Goal: Find specific page/section: Find specific page/section

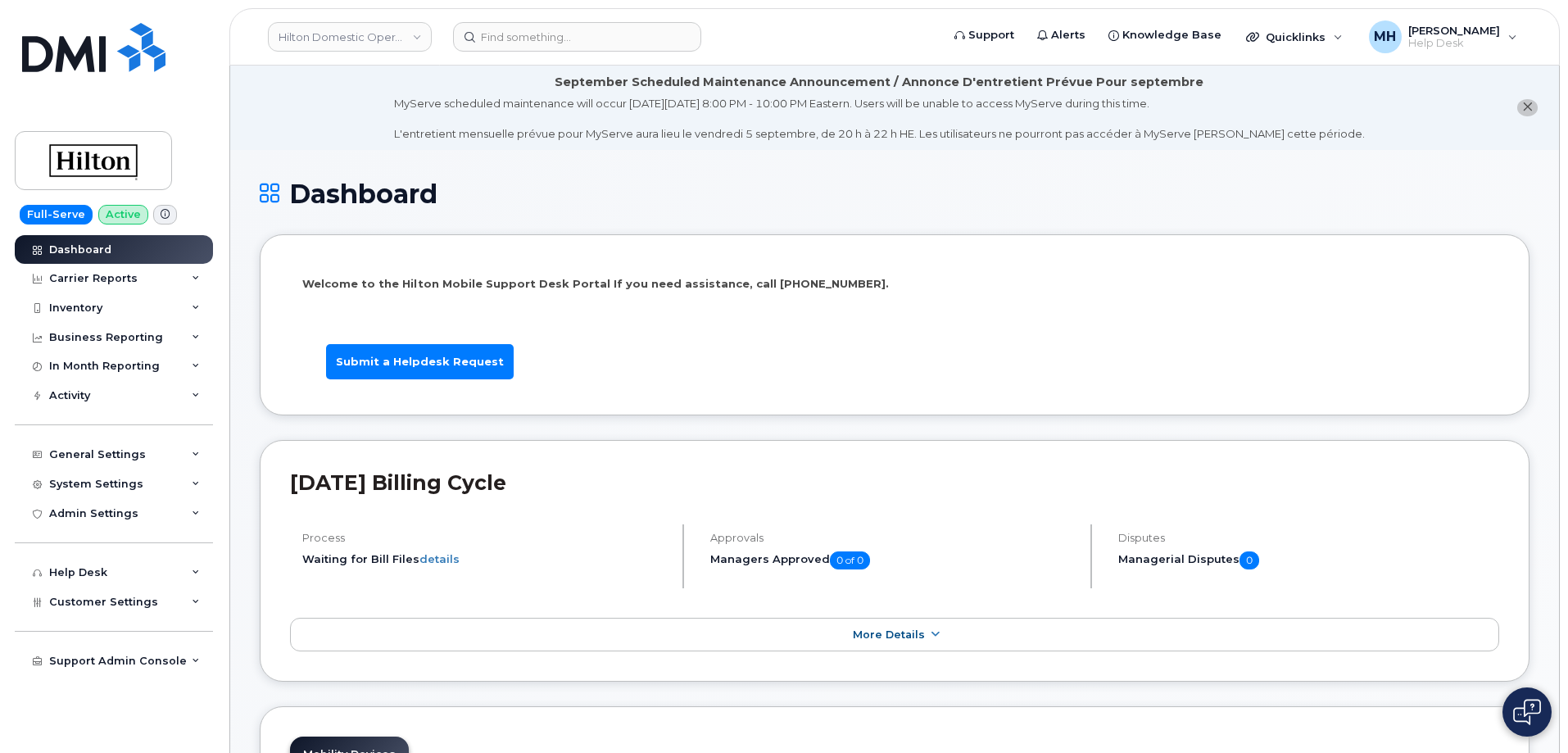
click at [370, 20] on div "Hilton Domestic Operating Company Inc" at bounding box center [349, 36] width 180 height 32
click at [139, 611] on div "Customer Settings" at bounding box center [114, 602] width 199 height 30
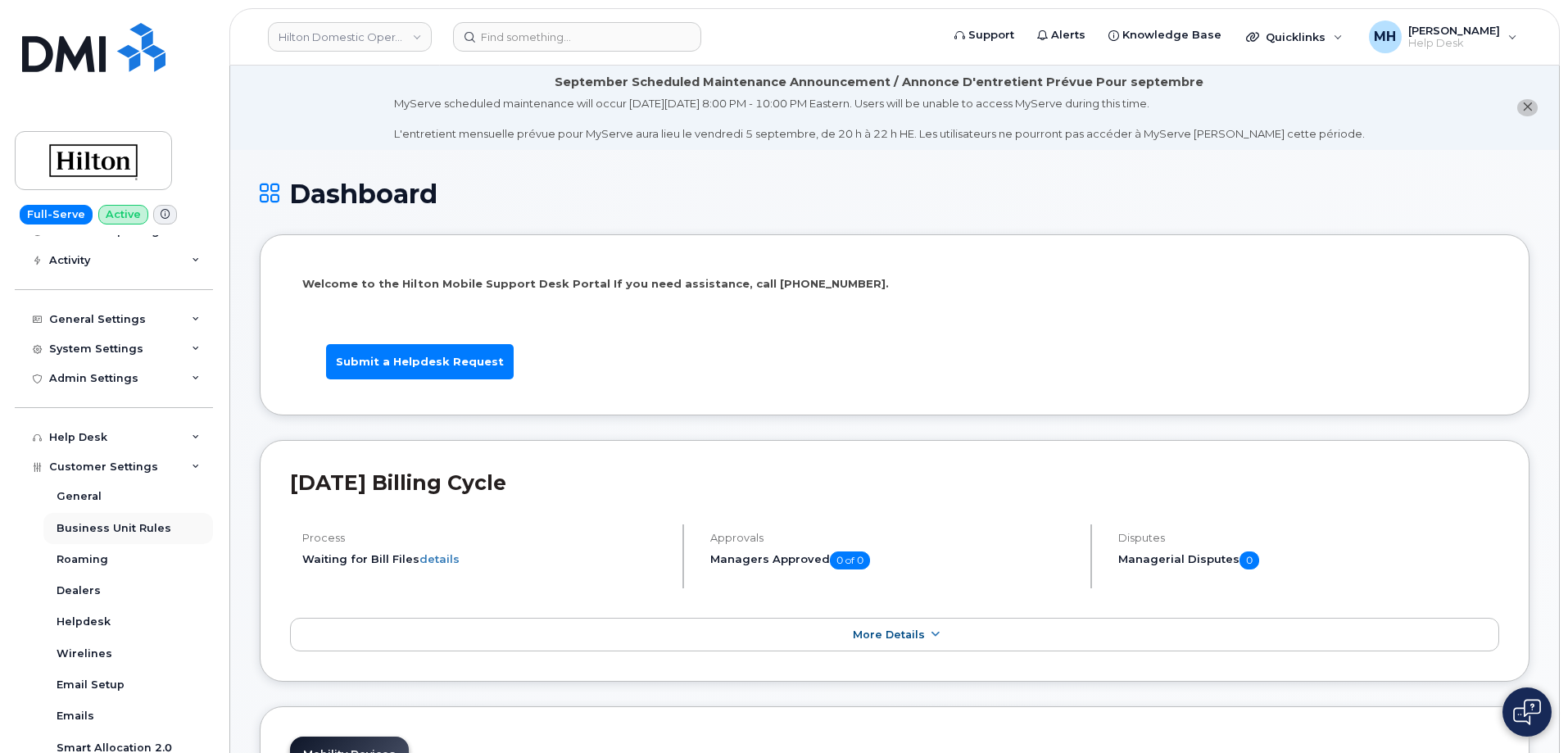
scroll to position [328, 0]
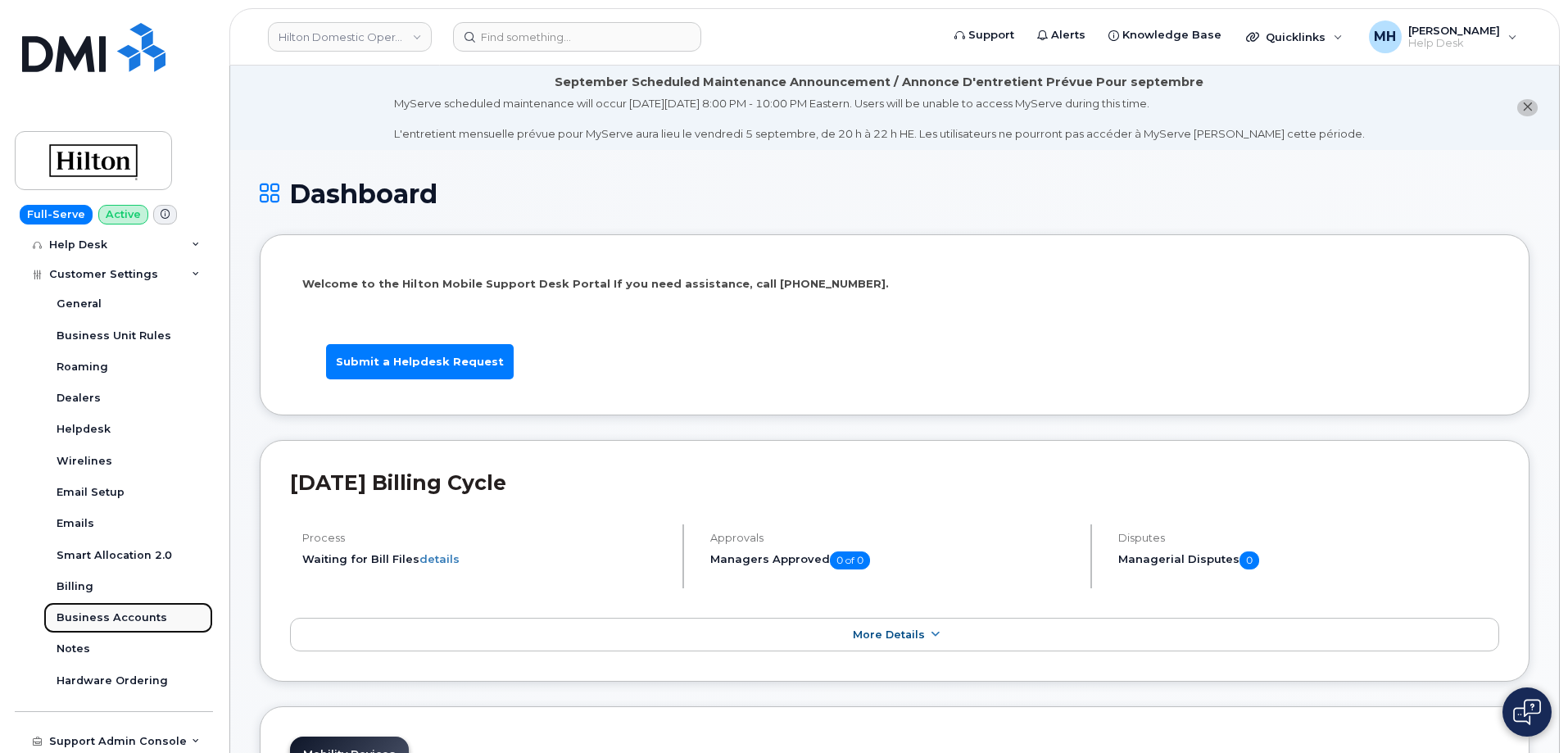
click at [136, 623] on div "Business Accounts" at bounding box center [112, 618] width 111 height 15
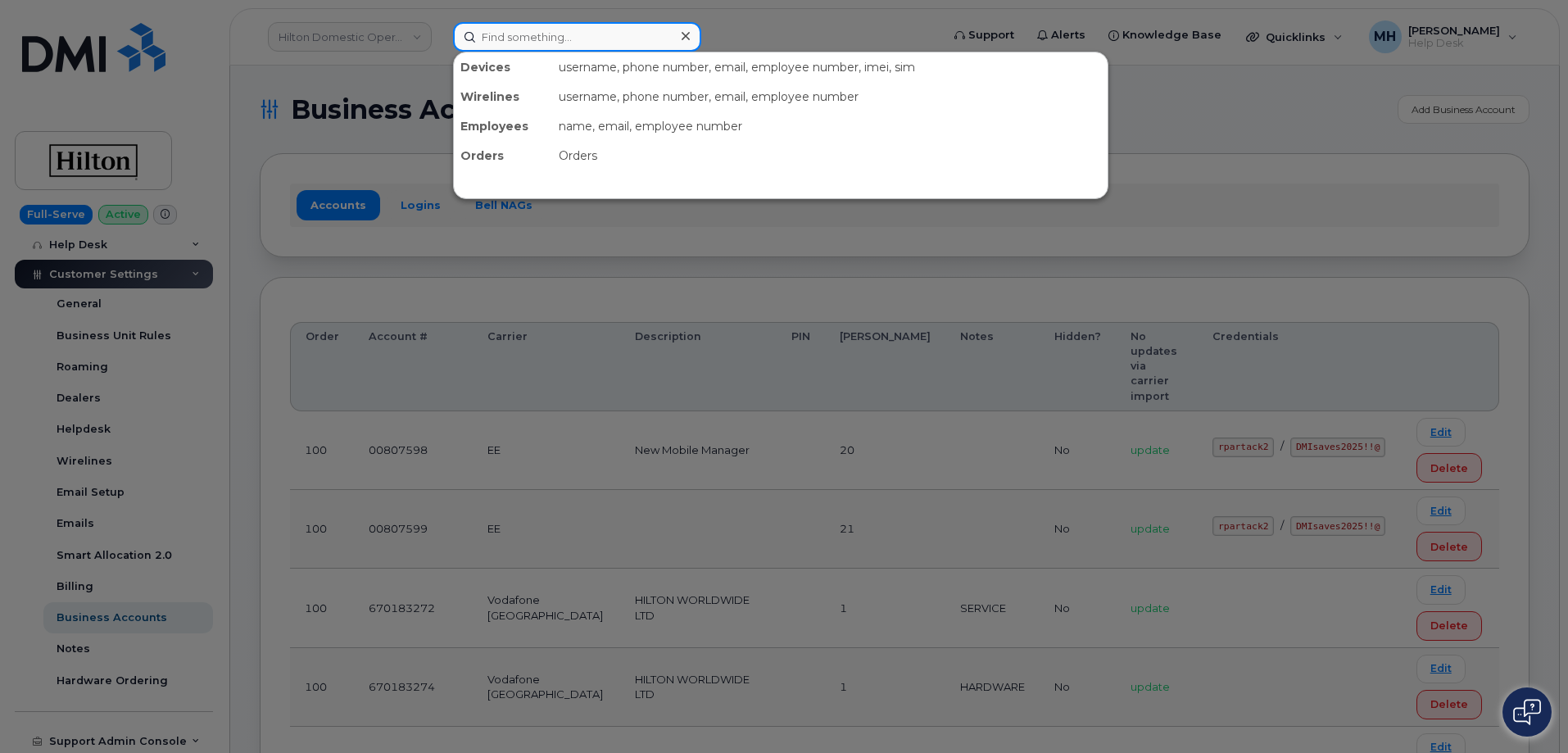
click at [677, 47] on div at bounding box center [577, 37] width 249 height 30
paste input "[PHONE_NUMBER]"
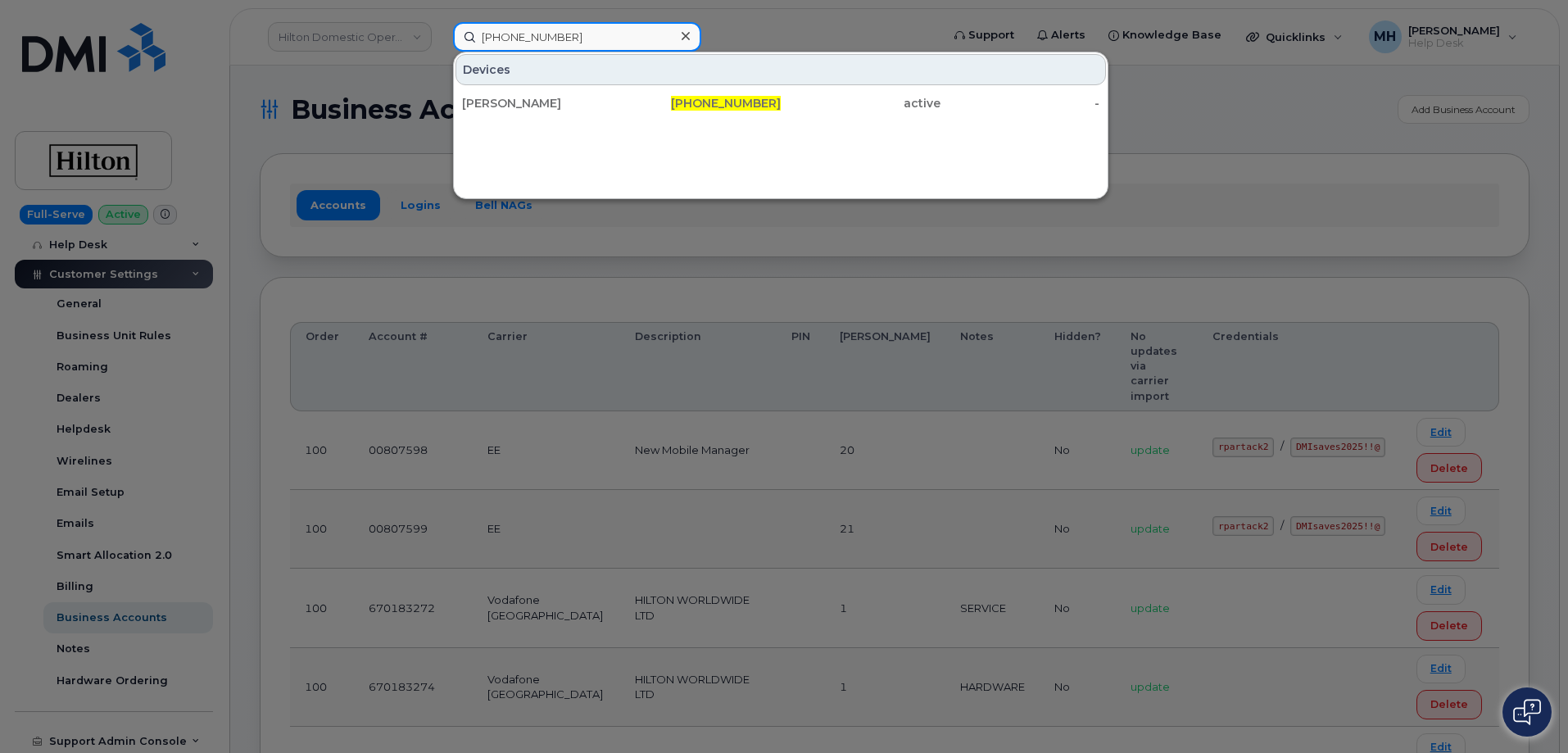
type input "[PHONE_NUMBER]"
click at [559, 110] on div "[PERSON_NAME]" at bounding box center [541, 103] width 160 height 17
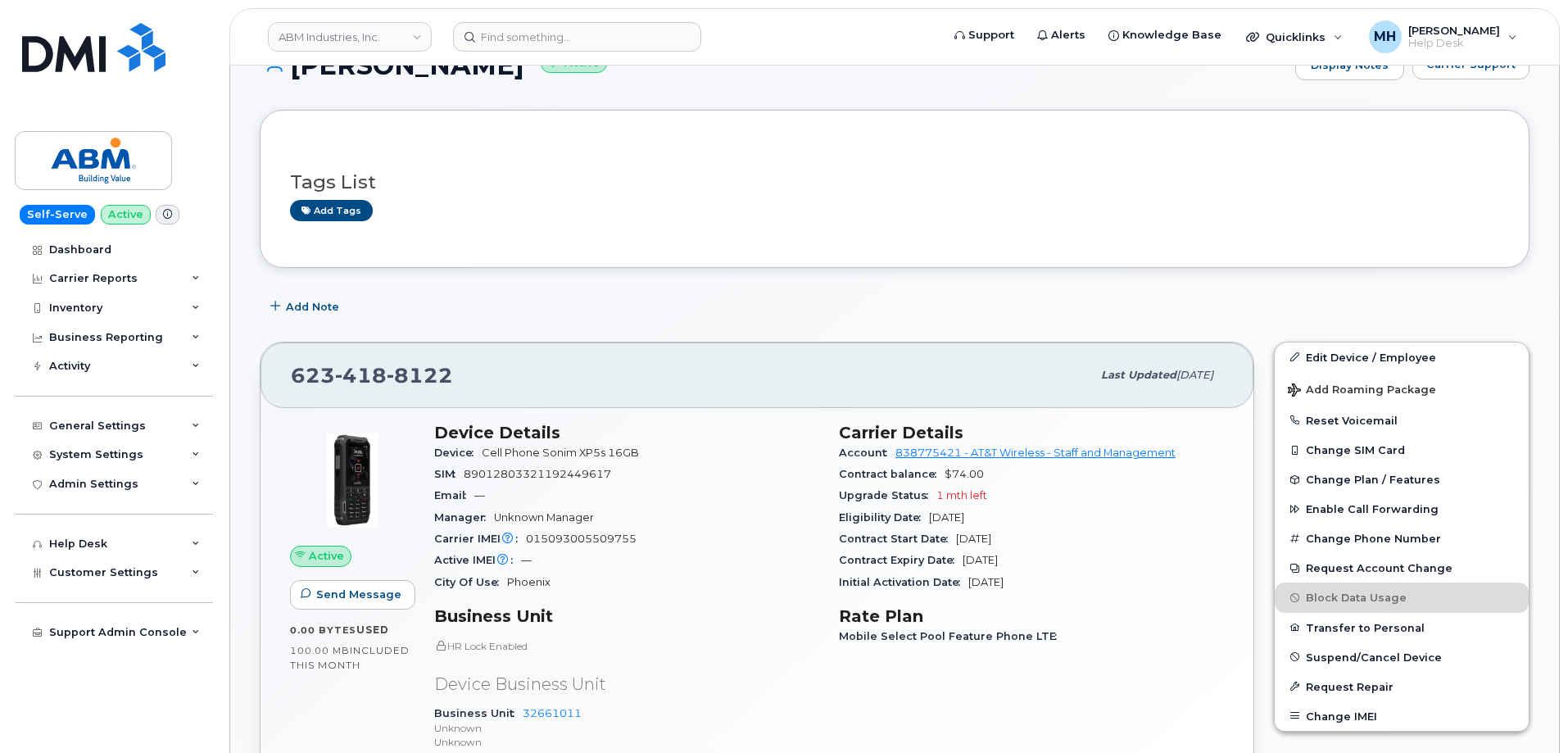
scroll to position [492, 0]
